Goal: Information Seeking & Learning: Learn about a topic

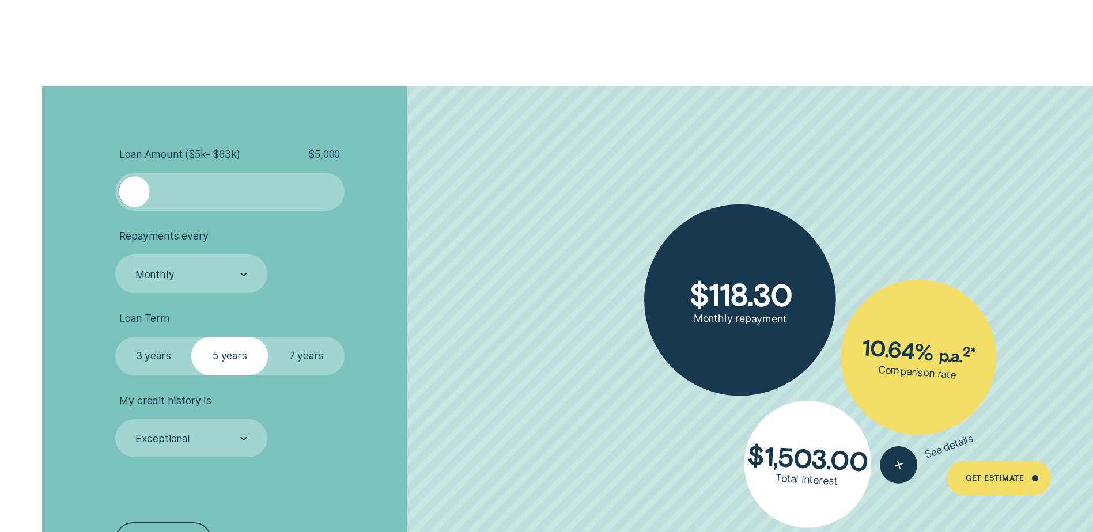
scroll to position [2707, 0]
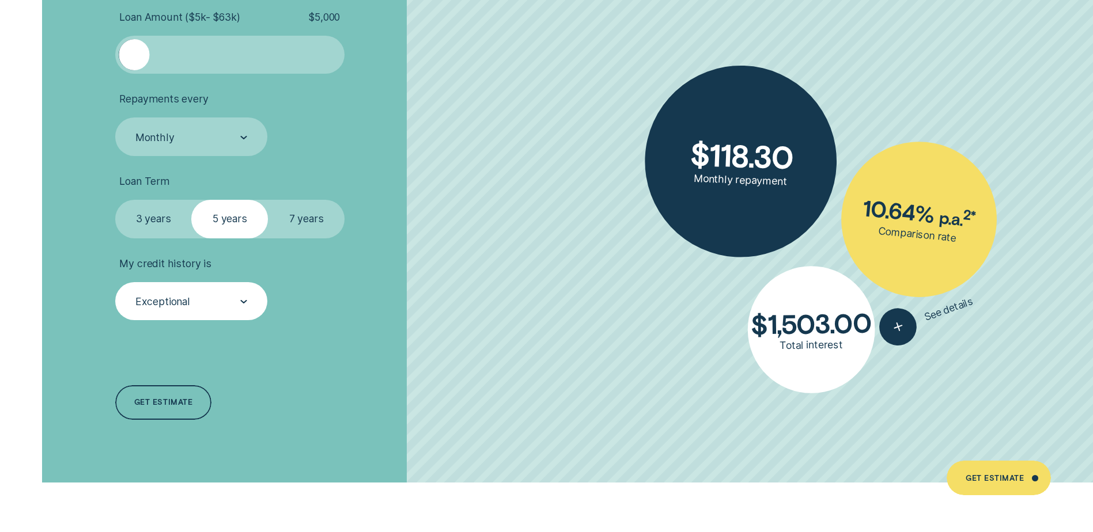
click at [241, 289] on div at bounding box center [243, 301] width 7 height 37
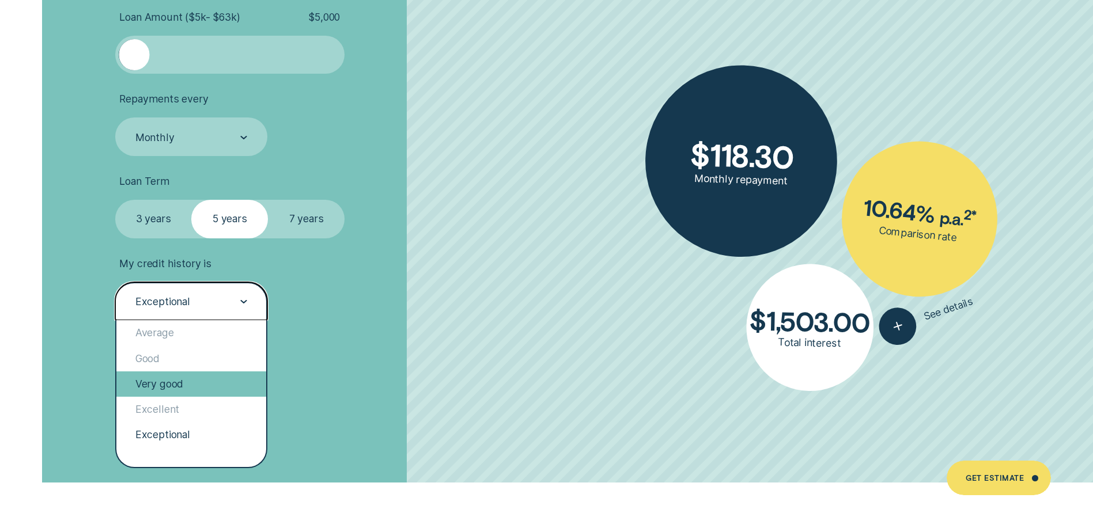
click at [235, 373] on div "Very good" at bounding box center [191, 384] width 150 height 25
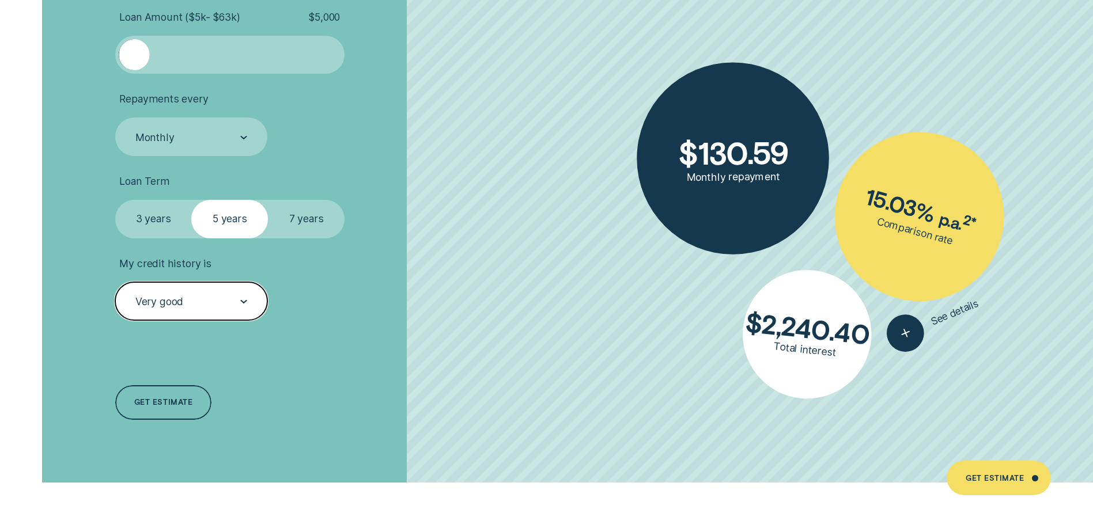
scroll to position [2592, 0]
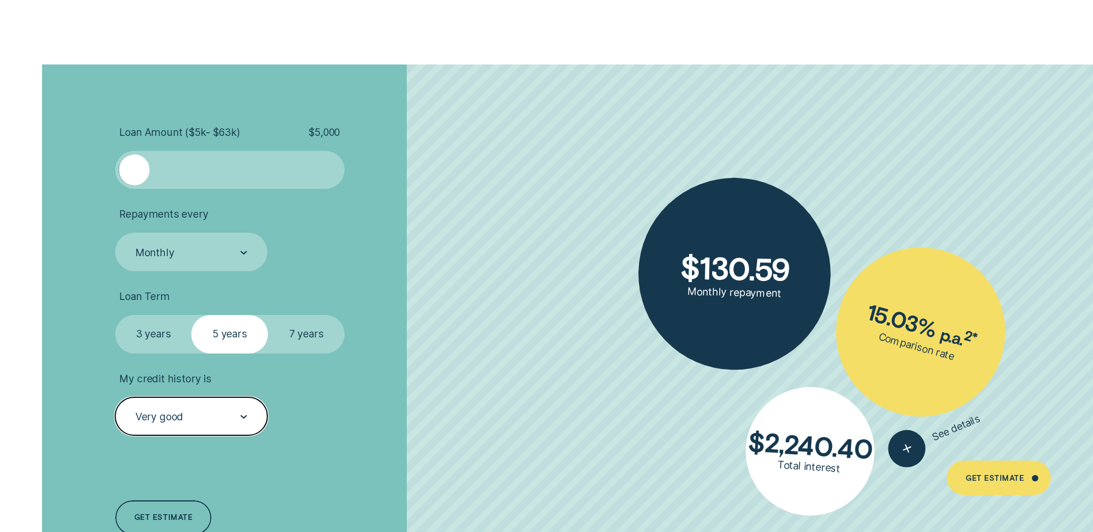
click at [228, 136] on span "Loan Amount ( $5k - $63k )" at bounding box center [179, 132] width 120 height 13
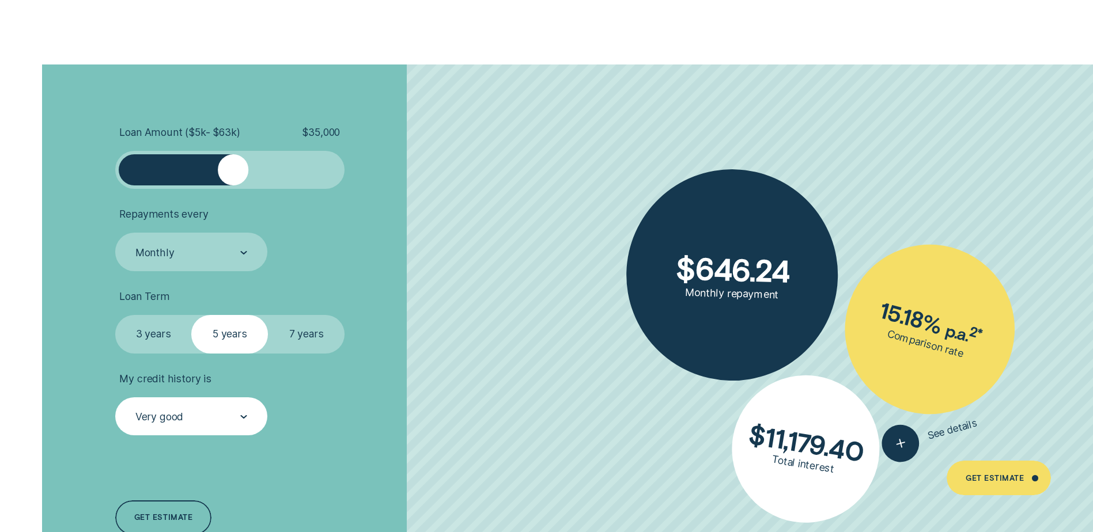
drag, startPoint x: 142, startPoint y: 172, endPoint x: 233, endPoint y: 177, distance: 91.2
click at [233, 177] on div at bounding box center [233, 169] width 31 height 31
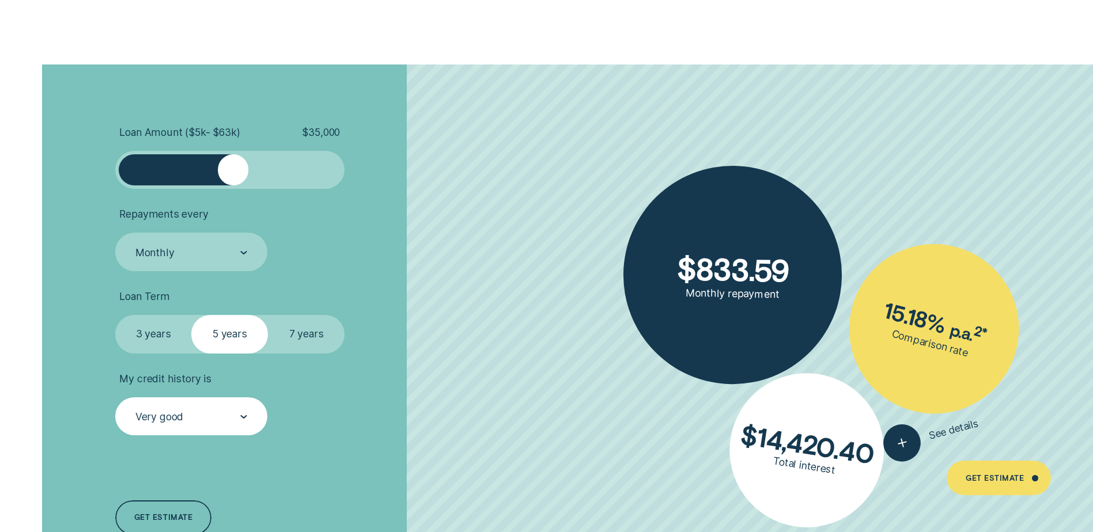
click at [312, 338] on label "7 years" at bounding box center [306, 334] width 77 height 38
click at [268, 315] on input "7 years" at bounding box center [268, 315] width 0 height 0
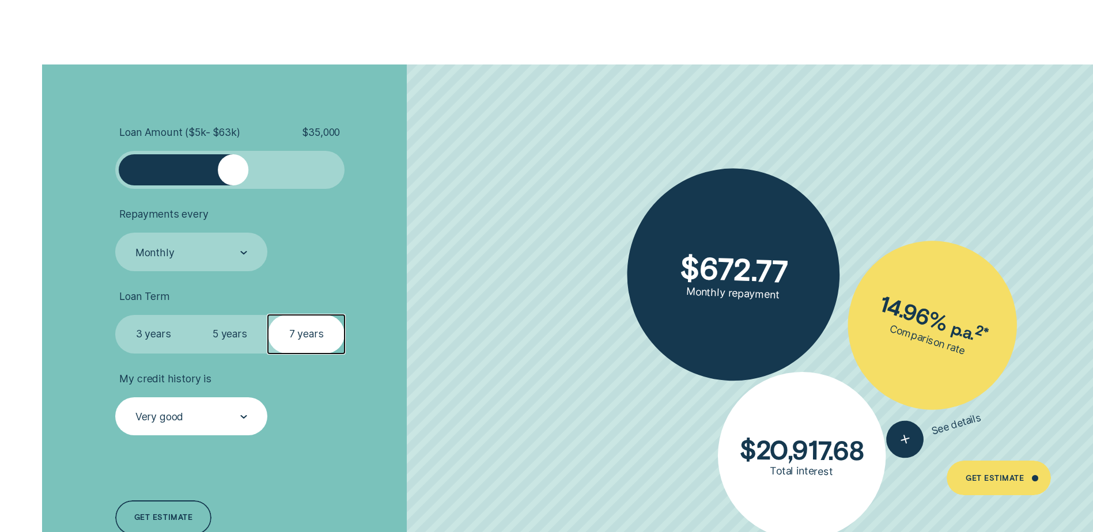
click at [149, 339] on label "3 years" at bounding box center [153, 334] width 77 height 38
click at [115, 315] on input "3 years" at bounding box center [115, 315] width 0 height 0
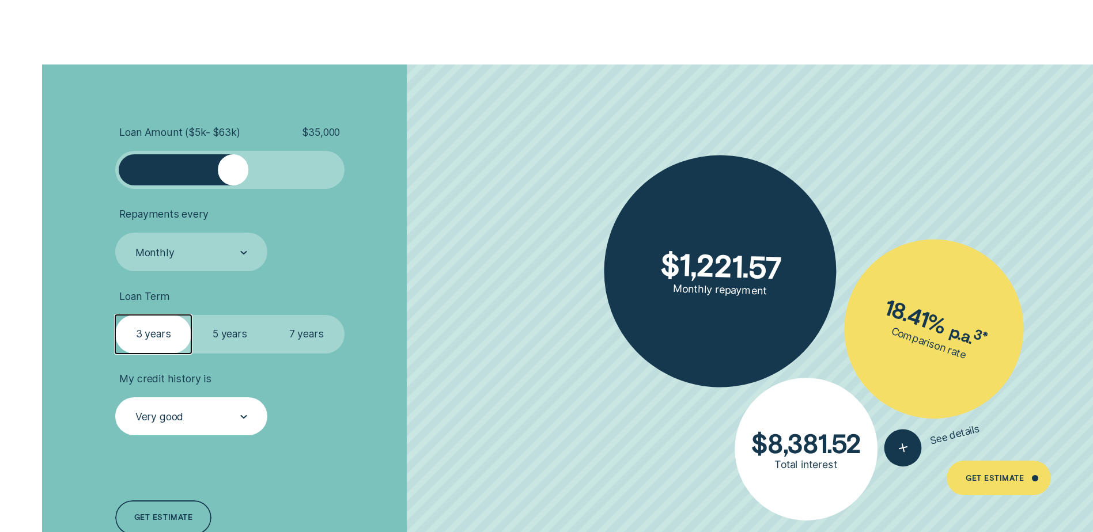
click at [213, 337] on label "5 years" at bounding box center [229, 334] width 77 height 38
click at [191, 315] on input "5 years" at bounding box center [191, 315] width 0 height 0
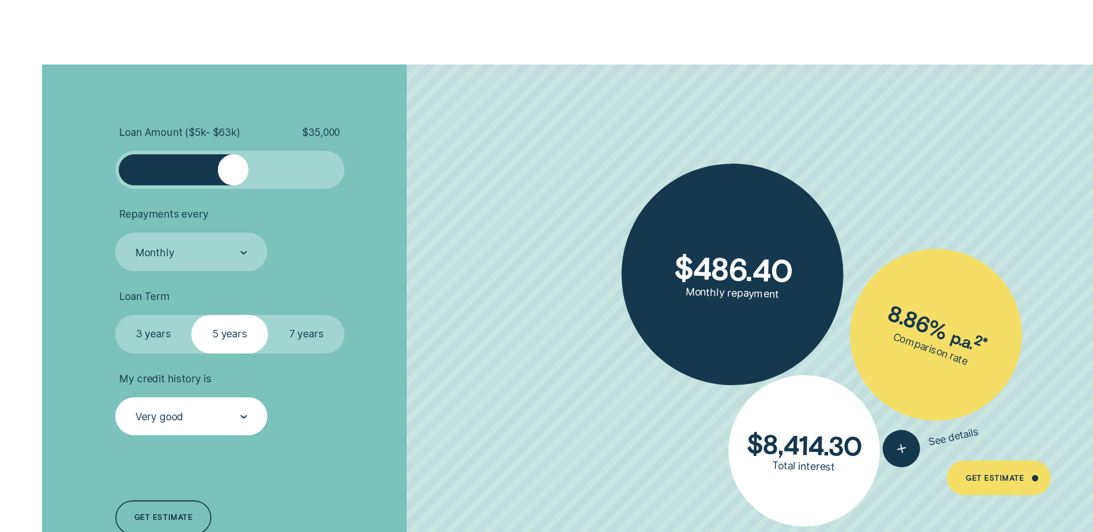
click at [283, 334] on label "7 years" at bounding box center [306, 334] width 77 height 38
click at [268, 315] on input "7 years" at bounding box center [268, 315] width 0 height 0
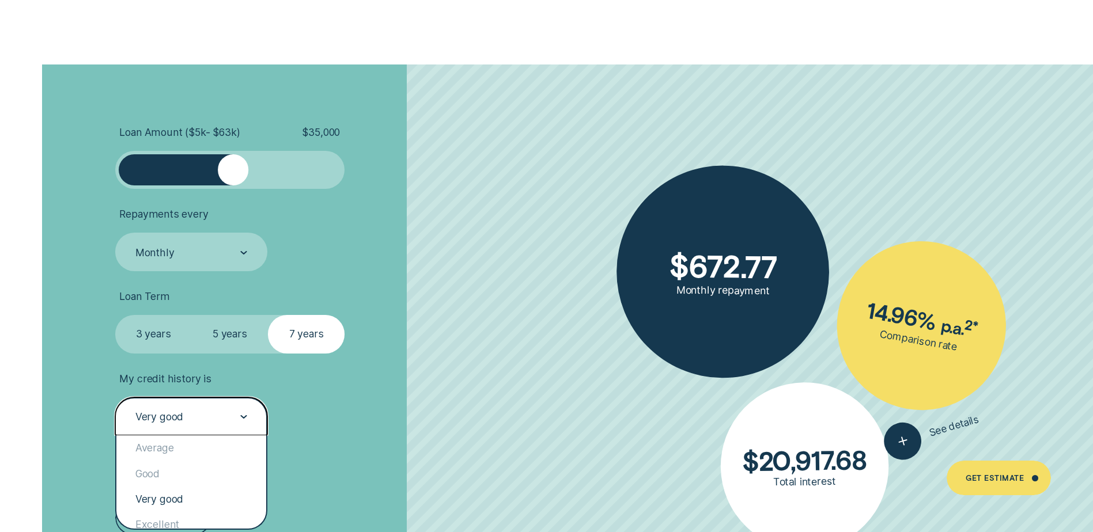
click at [219, 415] on div "Very good" at bounding box center [190, 417] width 113 height 14
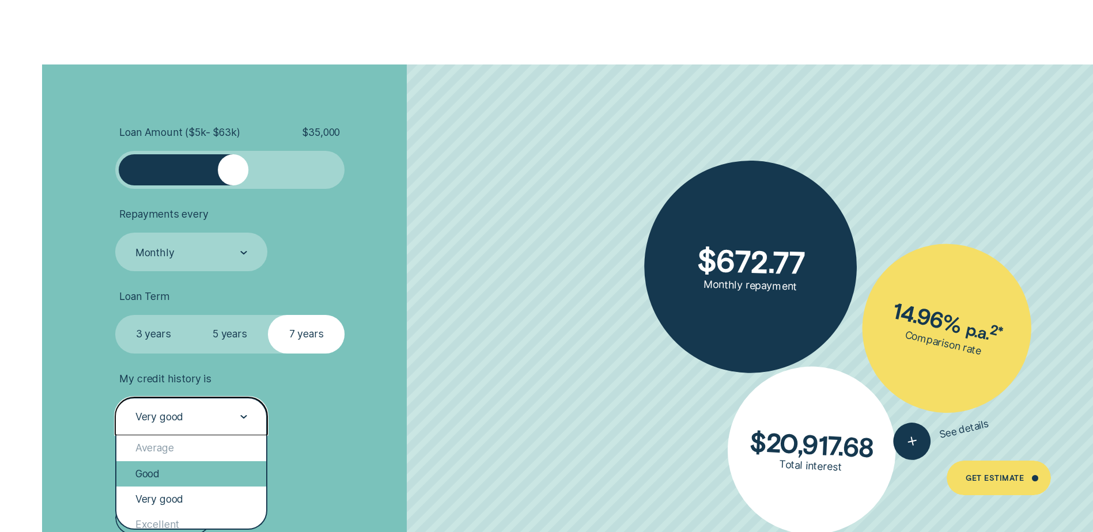
click at [194, 482] on div "Good" at bounding box center [191, 473] width 150 height 25
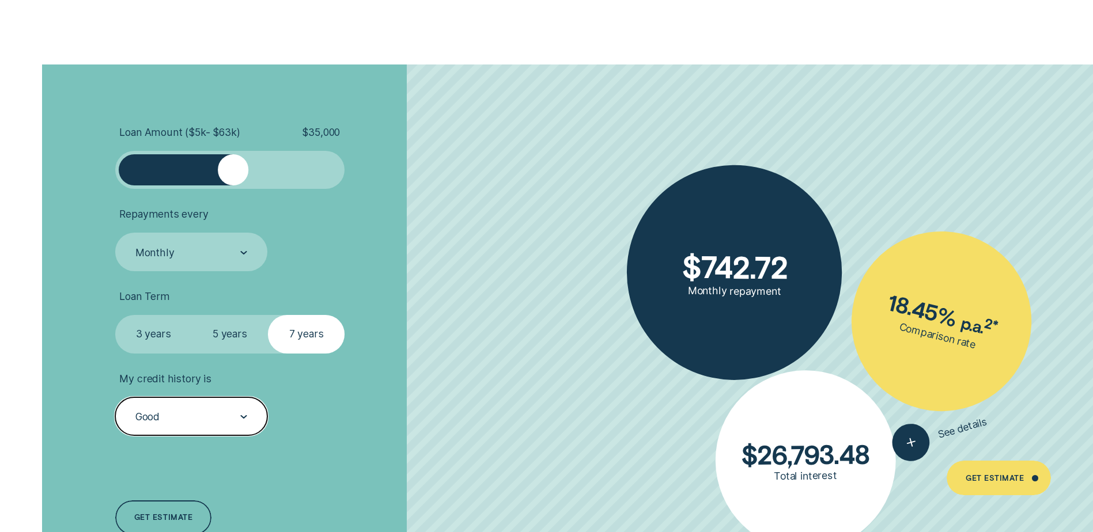
click at [222, 412] on div "Good" at bounding box center [190, 417] width 113 height 14
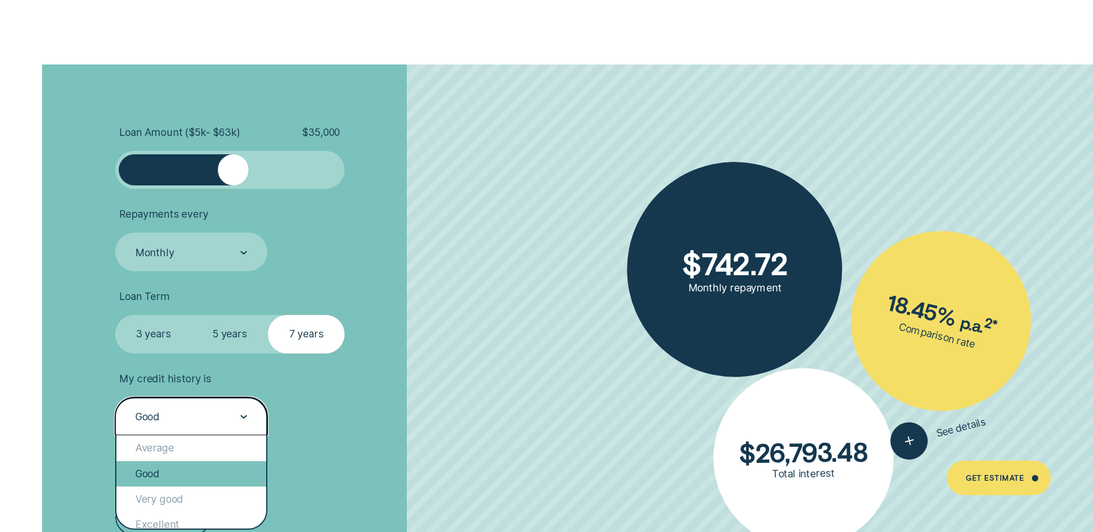
scroll to position [54, 0]
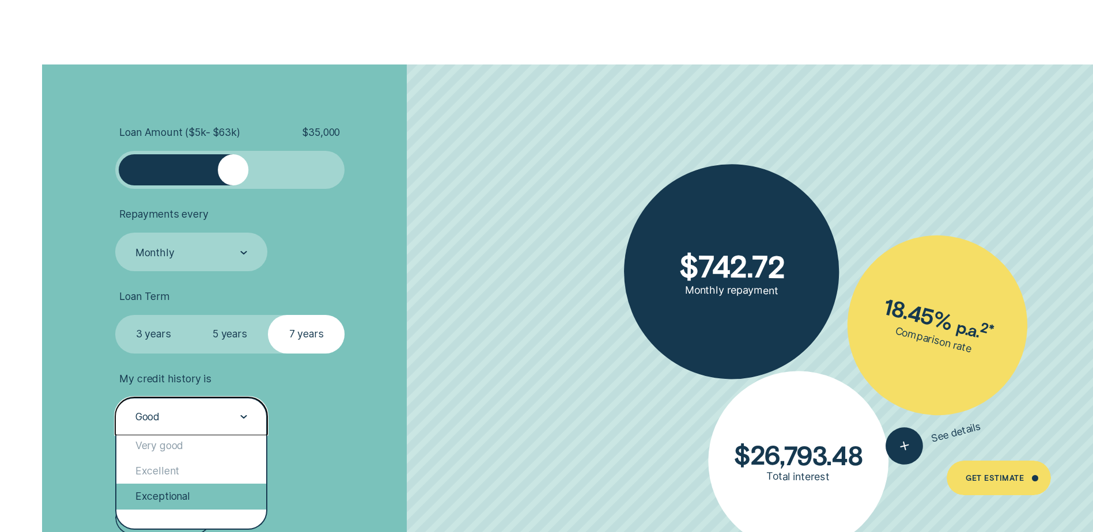
click at [224, 490] on div "Exceptional" at bounding box center [191, 496] width 150 height 25
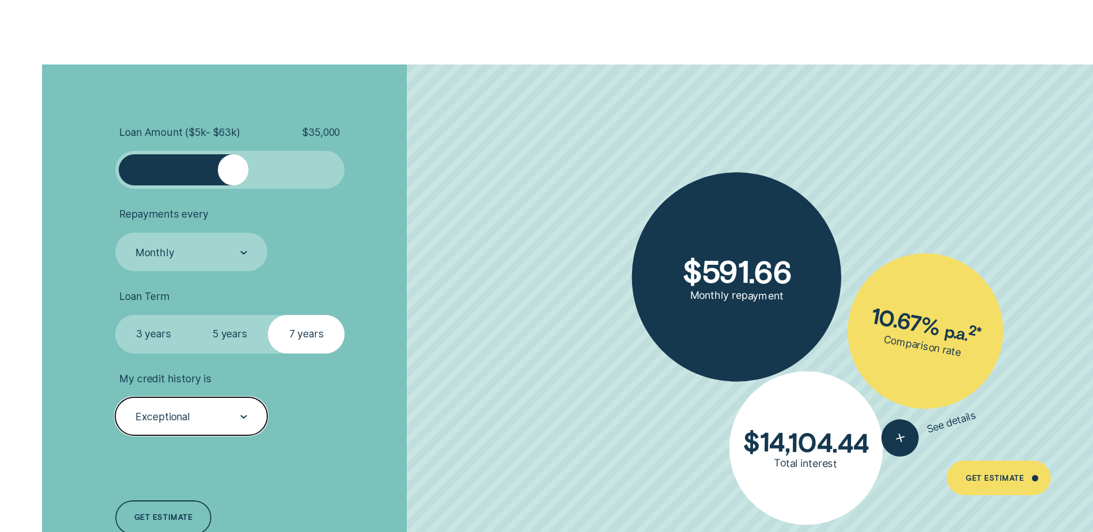
scroll to position [2650, 0]
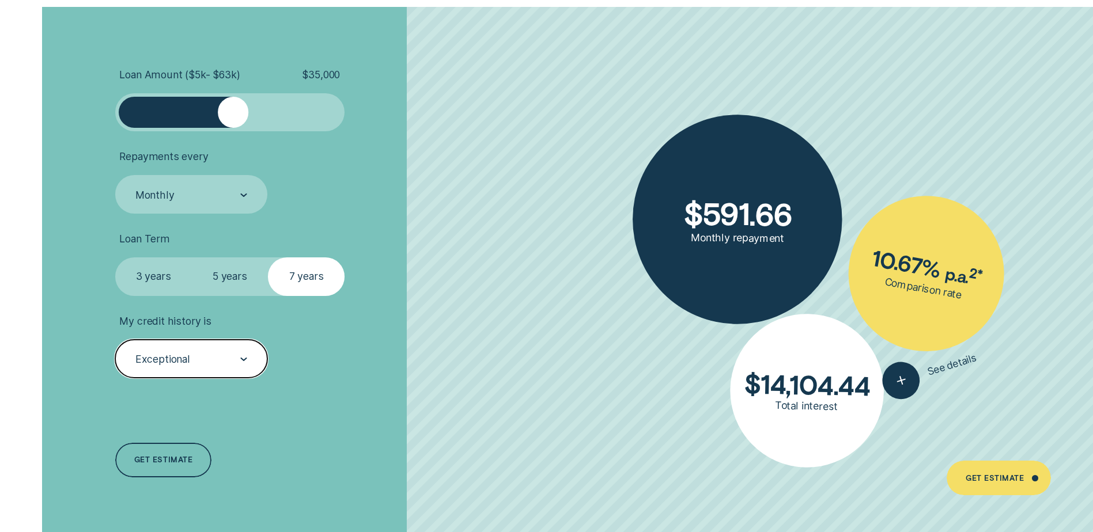
click at [228, 361] on div "Exceptional" at bounding box center [190, 360] width 113 height 14
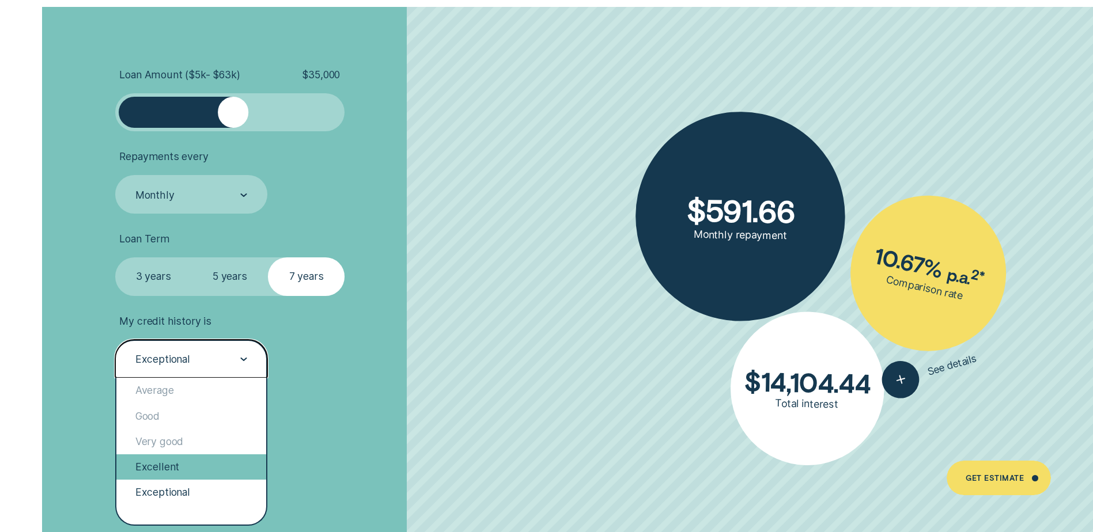
click at [196, 473] on div "Excellent" at bounding box center [191, 466] width 150 height 25
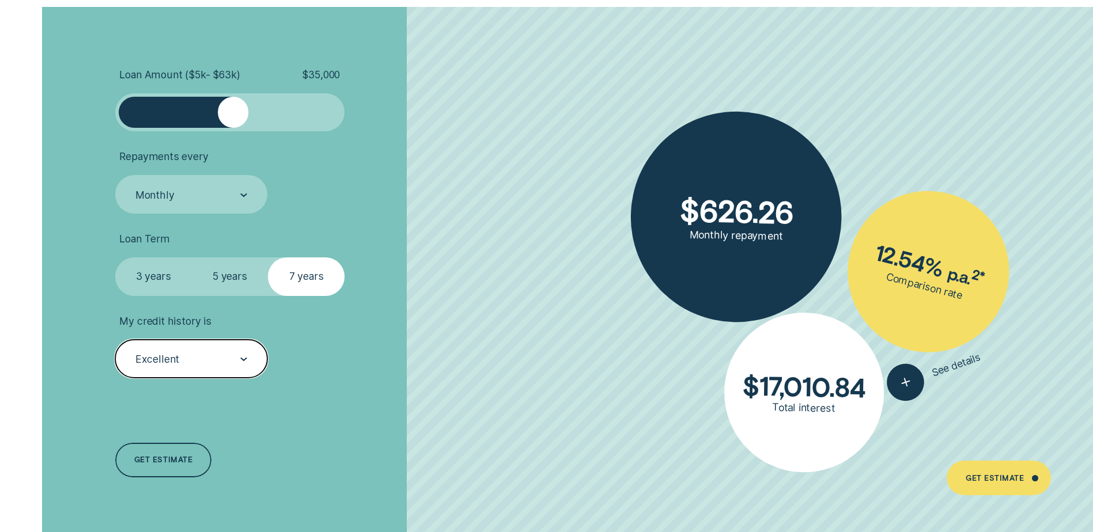
click at [246, 359] on icon at bounding box center [243, 359] width 5 height 2
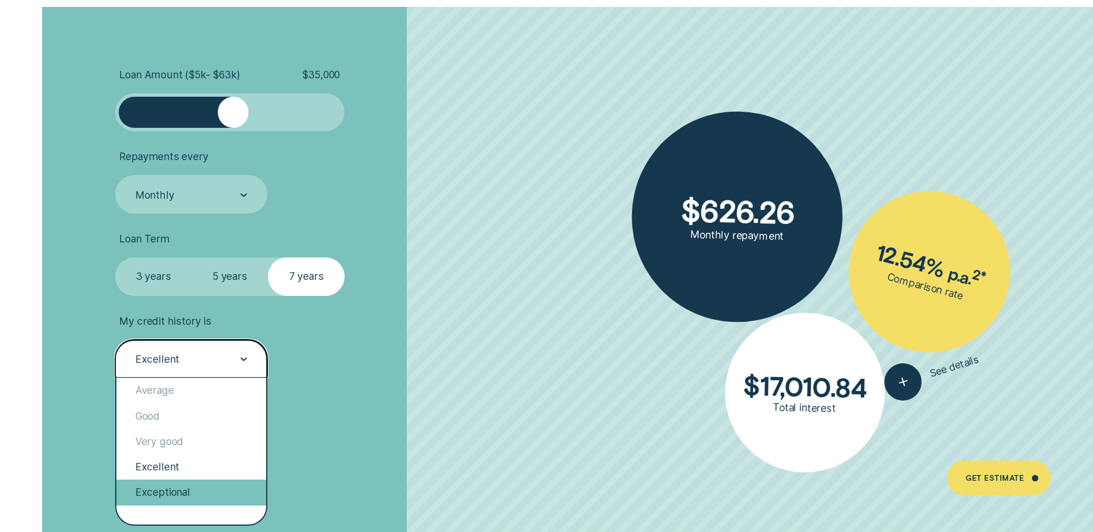
click at [232, 498] on div "Exceptional" at bounding box center [191, 492] width 150 height 25
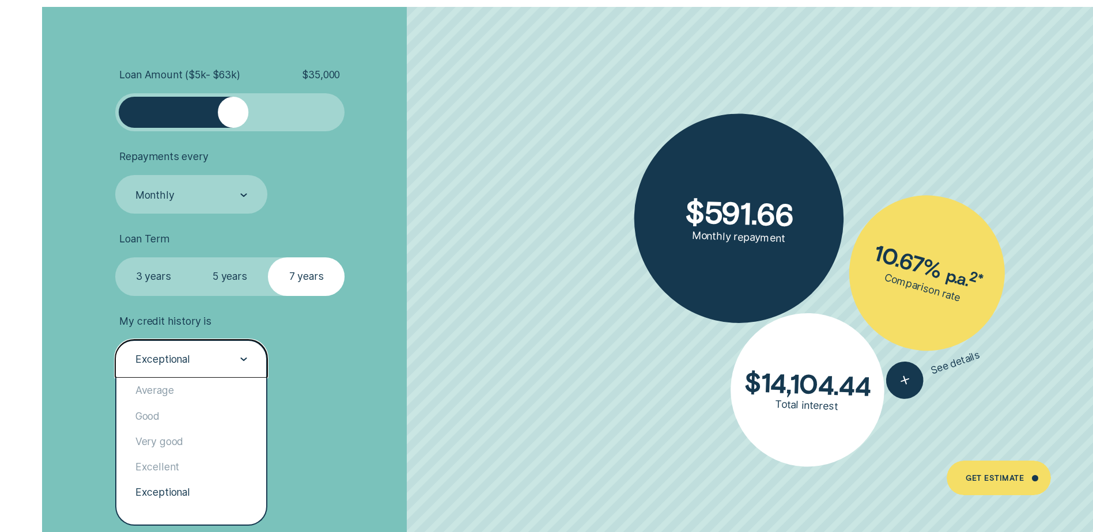
click at [244, 344] on div at bounding box center [243, 359] width 7 height 37
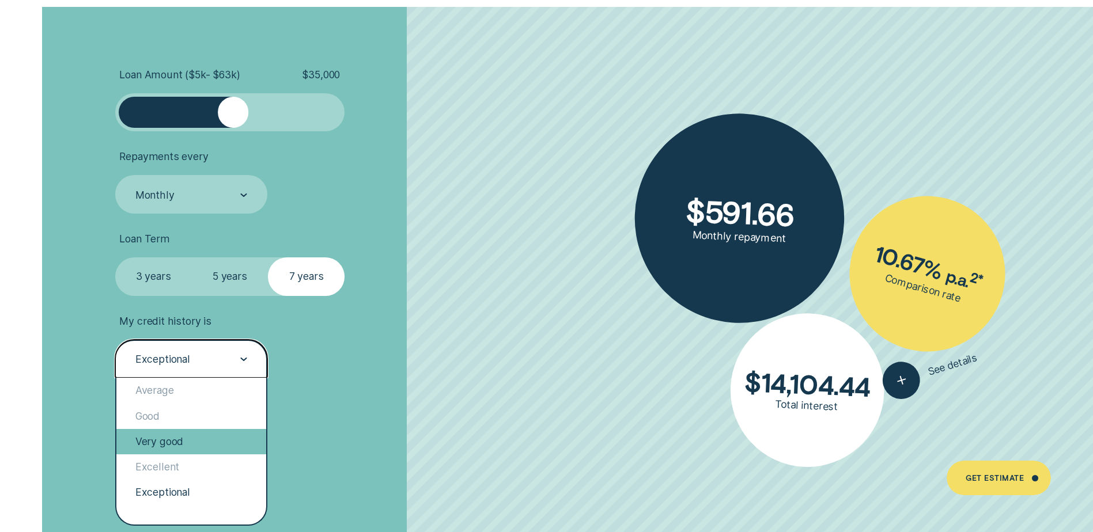
click at [217, 438] on div "Very good" at bounding box center [191, 441] width 150 height 25
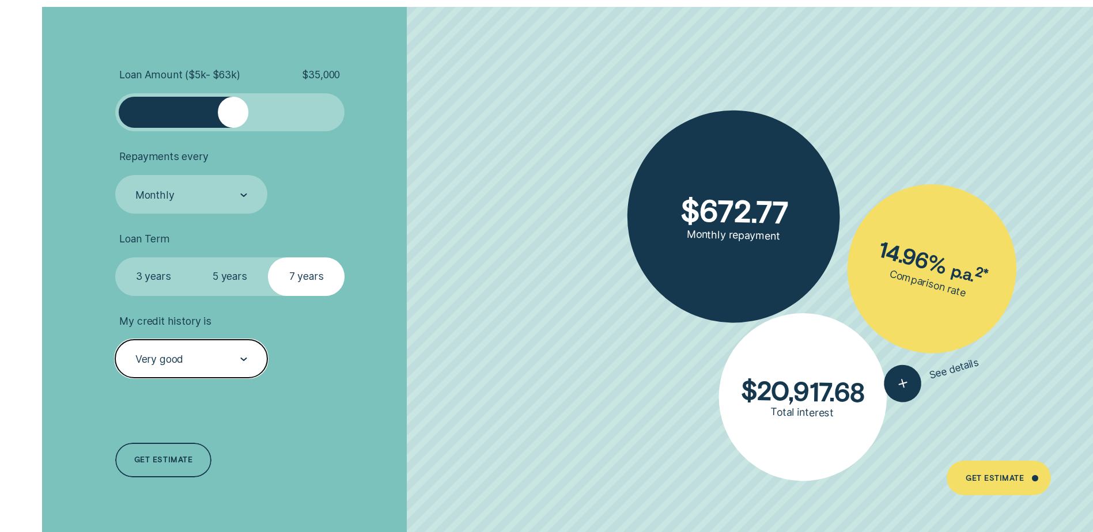
click at [243, 358] on icon at bounding box center [243, 359] width 7 height 3
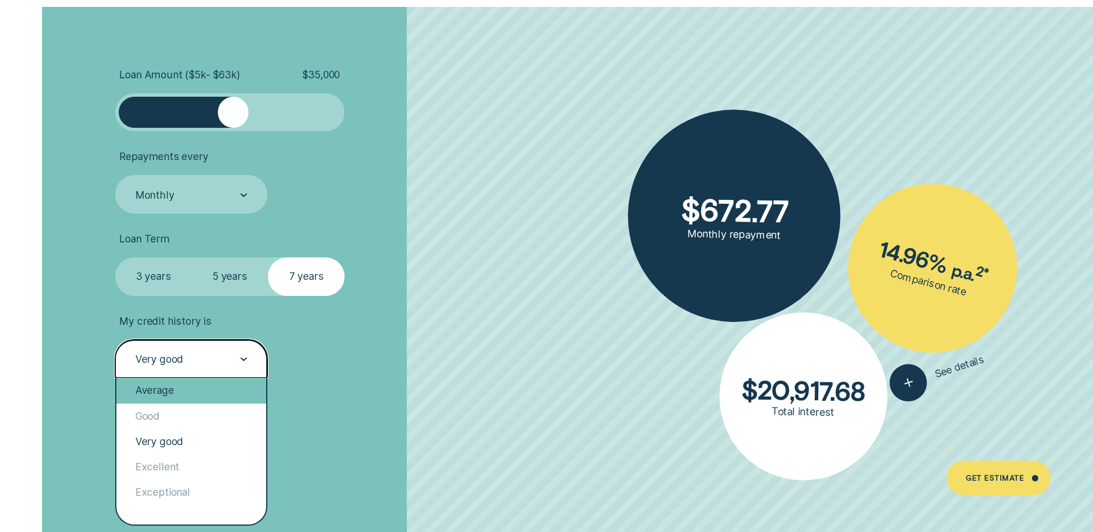
click at [202, 389] on div "Average" at bounding box center [191, 390] width 150 height 25
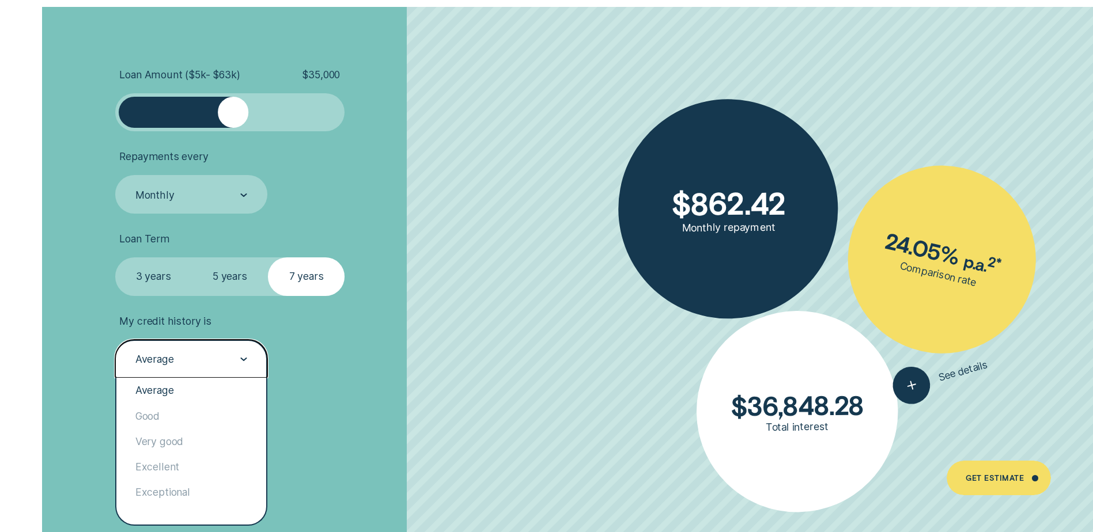
click at [246, 366] on div at bounding box center [243, 359] width 7 height 37
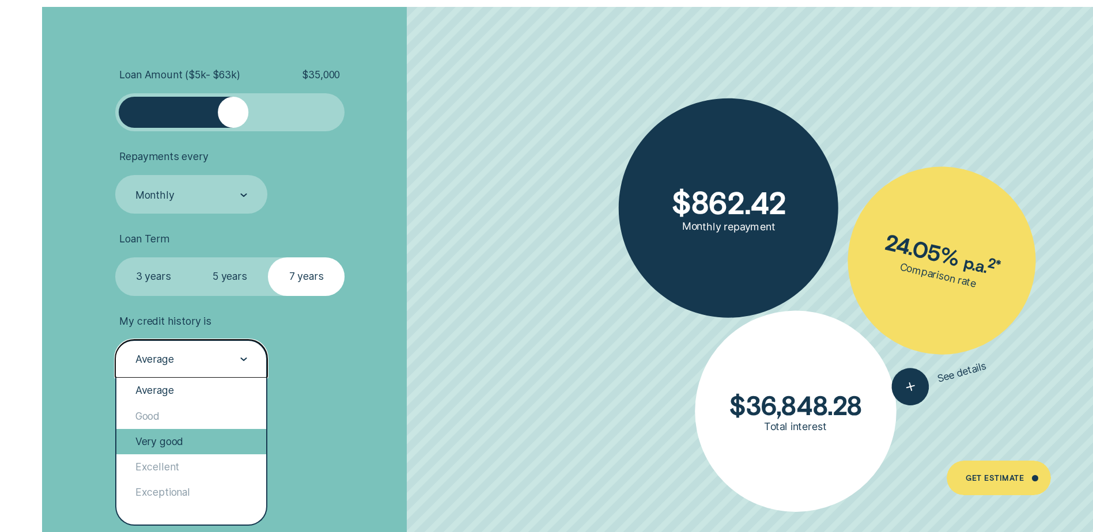
click at [219, 436] on div "Very good" at bounding box center [191, 441] width 150 height 25
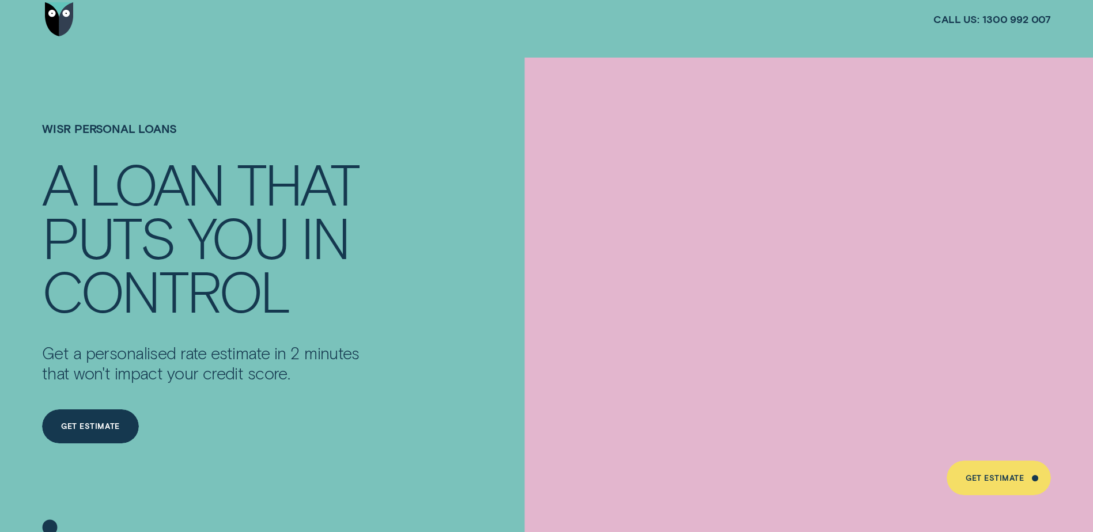
scroll to position [0, 0]
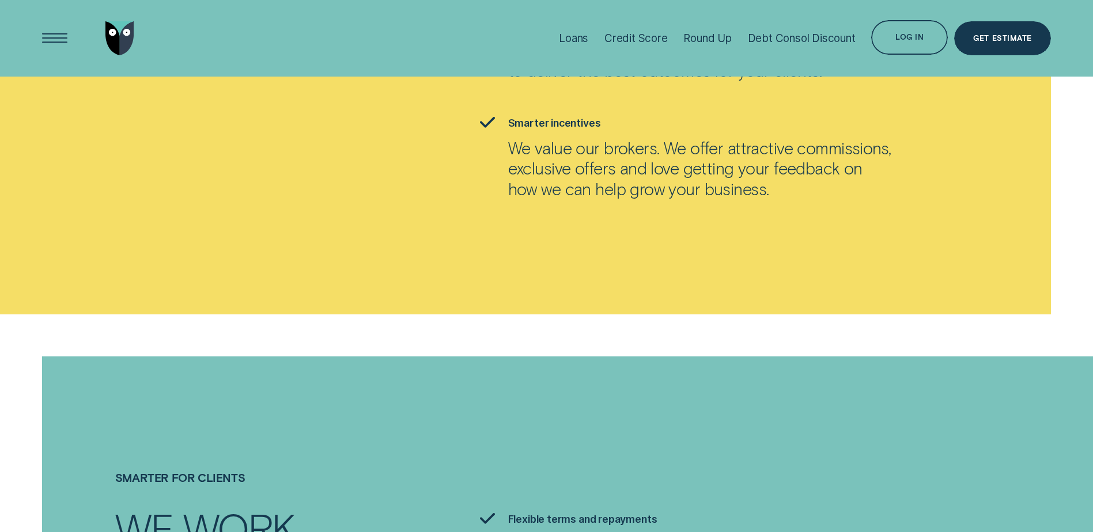
scroll to position [1843, 0]
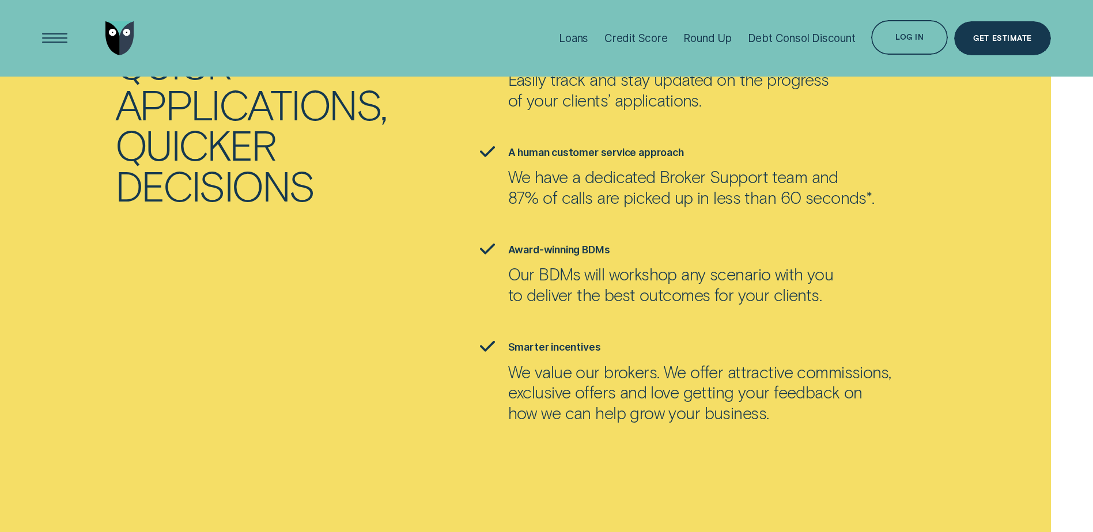
drag, startPoint x: 896, startPoint y: 82, endPoint x: 812, endPoint y: 178, distance: 127.0
click at [812, 178] on ul "Easy to use Partner Portal Easily track and stay updated on the progress of you…" at bounding box center [765, 235] width 584 height 375
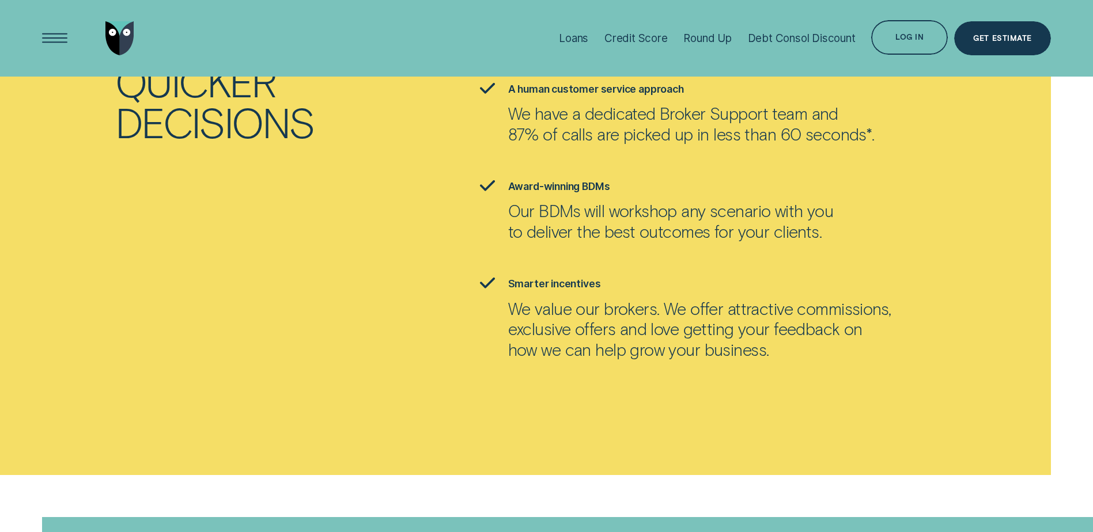
scroll to position [1728, 0]
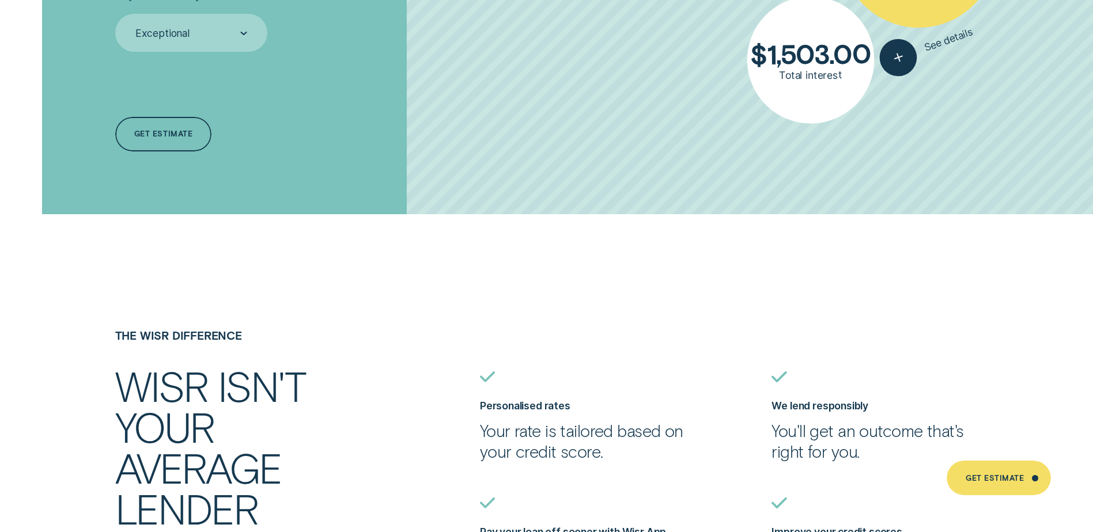
scroll to position [3226, 0]
